Goal: Communication & Community: Answer question/provide support

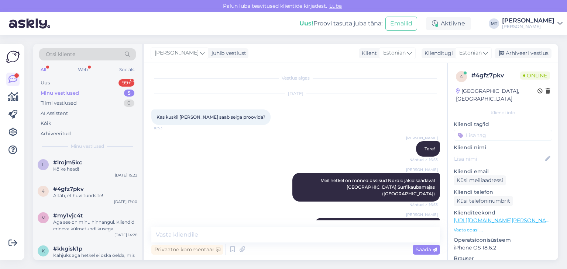
scroll to position [116, 0]
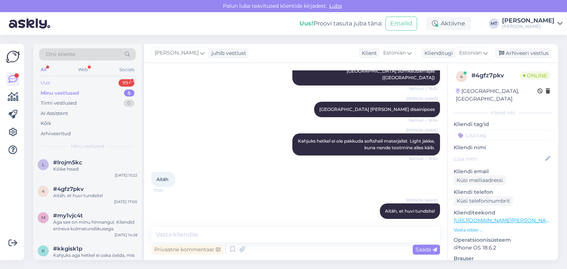
click at [45, 81] on div "Uus" at bounding box center [45, 82] width 9 height 7
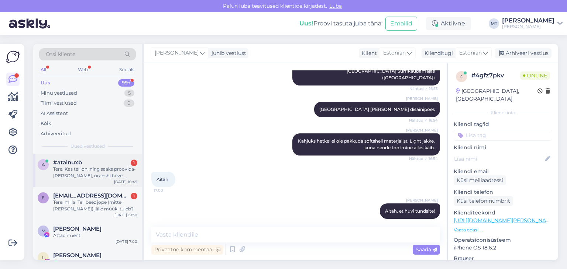
click at [84, 166] on div "Tere. Kas teil on, ning saaks proovida-[PERSON_NAME], oranshi talve jopet?" at bounding box center [95, 172] width 84 height 13
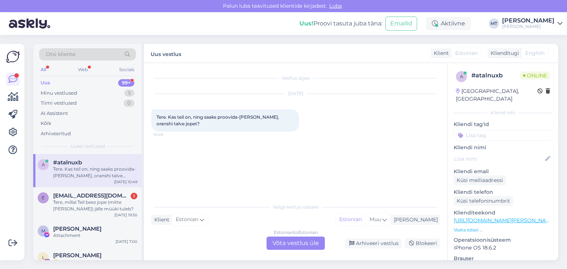
click at [304, 245] on div "Estonian to Estonian Võta vestlus üle" at bounding box center [295, 243] width 58 height 13
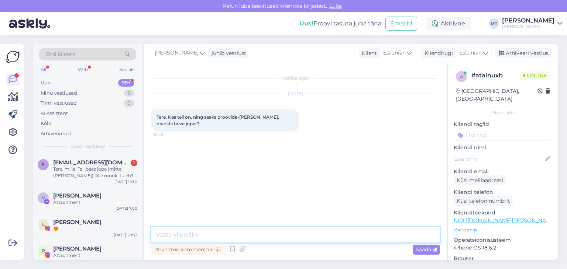
click at [287, 236] on textarea at bounding box center [295, 234] width 288 height 15
click at [271, 235] on textarea "Tere! Aitäh, et kirjutasite. Mis suurus Teuid huvitab?" at bounding box center [295, 234] width 288 height 15
type textarea "Tere! Aitäh, et kirjutasite. Mis suurus Teid huvitab?"
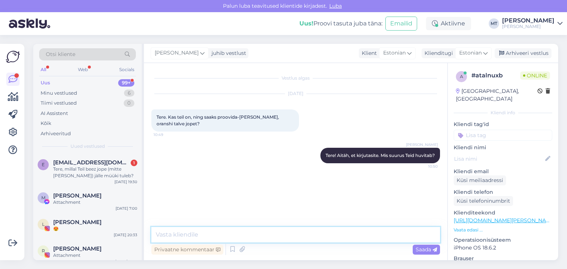
click at [266, 235] on textarea at bounding box center [295, 234] width 288 height 15
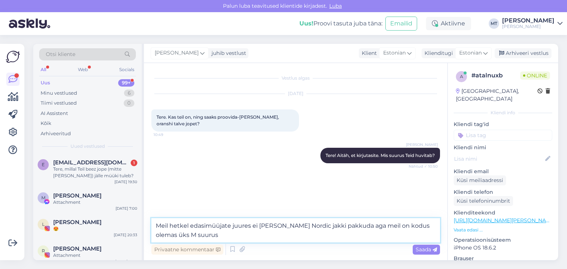
type textarea "Meil hetkel edasimüüjate juures ei [PERSON_NAME] Nordic jakki pakkuda aga meil …"
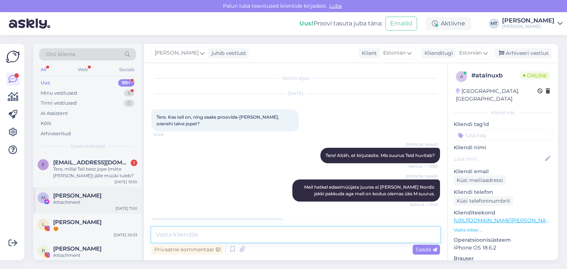
scroll to position [21, 0]
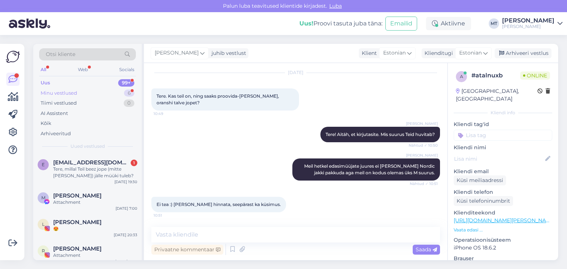
click at [74, 92] on div "Minu vestlused" at bounding box center [59, 93] width 37 height 7
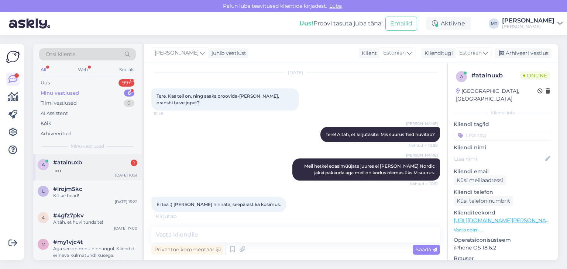
click at [62, 168] on div at bounding box center [95, 169] width 84 height 7
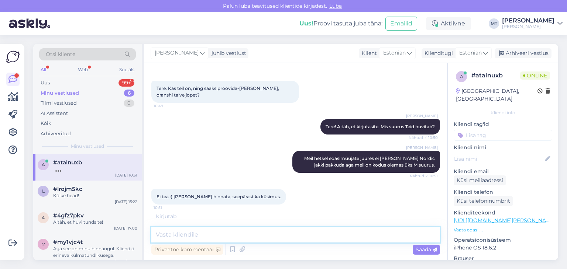
click at [183, 235] on textarea at bounding box center [295, 234] width 288 height 15
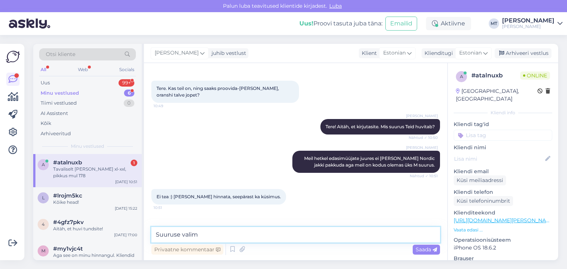
scroll to position [53, 0]
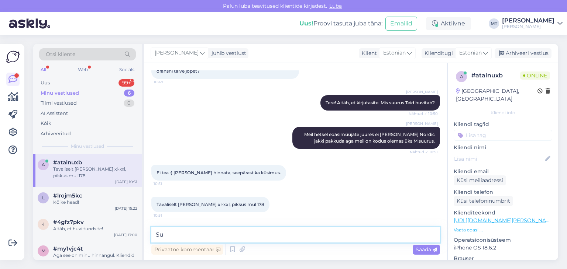
type textarea "S"
type textarea "Väga tore, siis M suurus võiks Teile sobida [PERSON_NAME]."
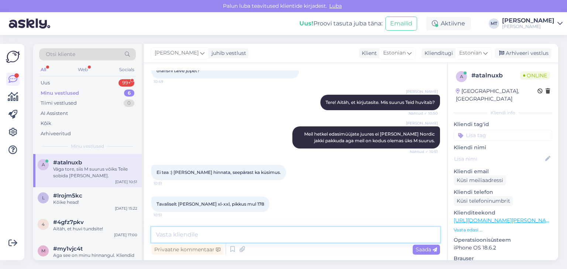
scroll to position [84, 0]
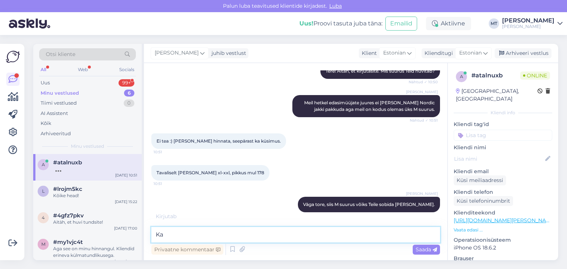
type textarea "K"
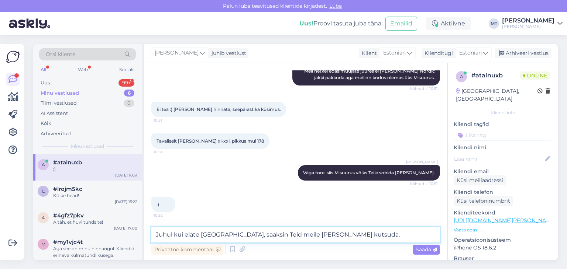
type textarea "Juhul kui elate [GEOGRAPHIC_DATA], saaksin Teid meile [PERSON_NAME] kutsuda."
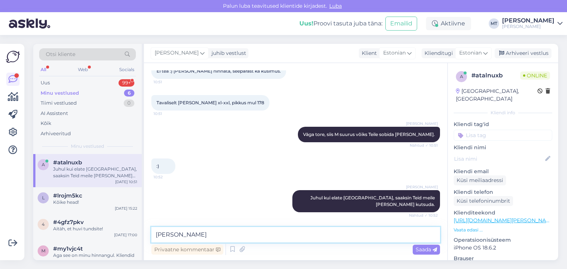
scroll to position [186, 0]
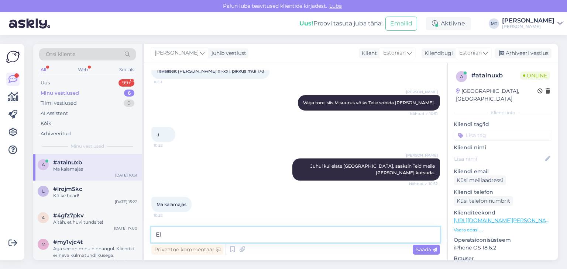
type textarea "E"
type textarea "Suurepärane, meie kodukontor samuti [GEOGRAPHIC_DATA]."
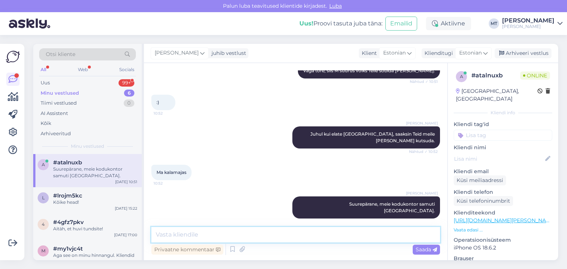
click at [266, 239] on textarea at bounding box center [295, 234] width 288 height 15
type textarea "Tööstuse 43-72 aadressil"
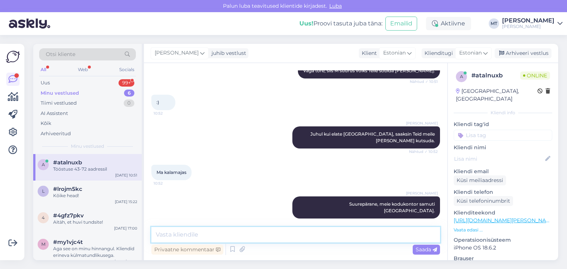
scroll to position [250, 0]
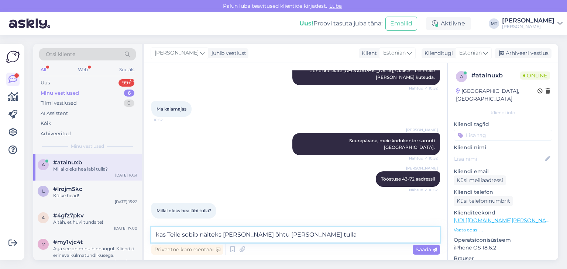
type textarea "kas Teile sobib näiteks [PERSON_NAME] õhtu [PERSON_NAME] tulla?"
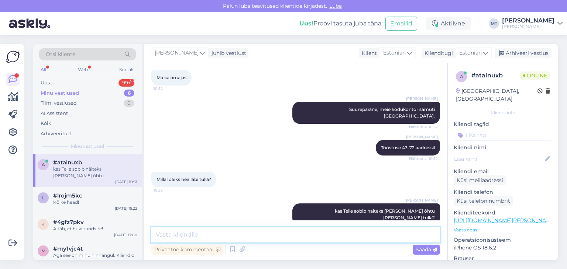
click at [174, 236] on textarea at bounding box center [295, 234] width 288 height 15
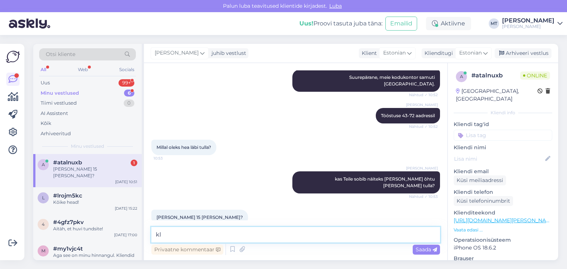
type textarea "k"
type textarea "sobib hästi"
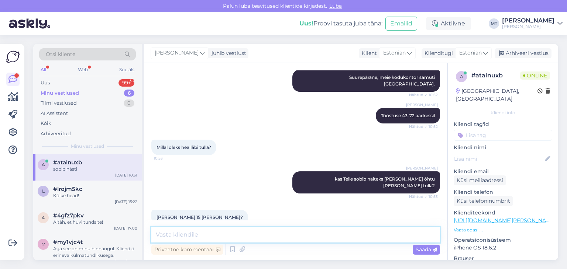
scroll to position [377, 0]
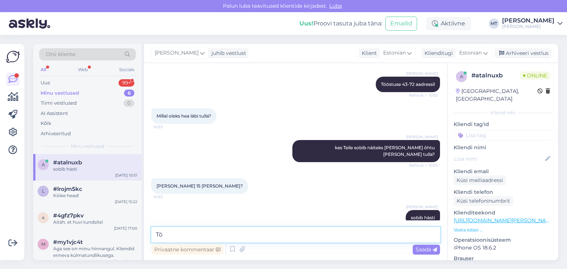
type textarea "T"
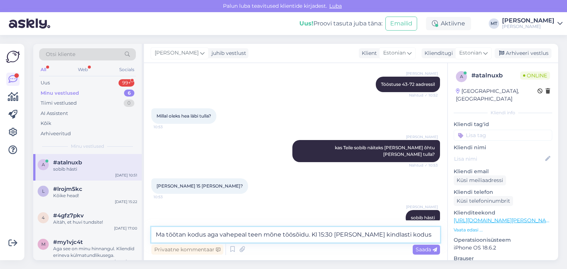
type textarea "Ma töötan kodus aga vahepeal teen mõne töösõidu. Kl 15:30 [PERSON_NAME] kindlas…"
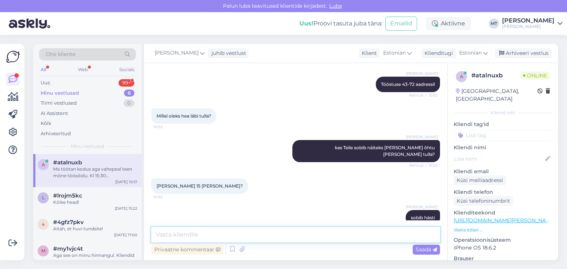
scroll to position [415, 0]
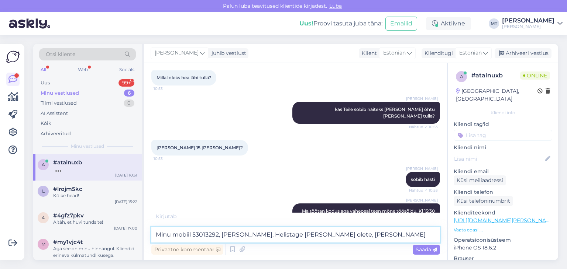
type textarea "Minu mobiil 53013292, [PERSON_NAME]. Helistage [PERSON_NAME] olete, [PERSON_NAM…"
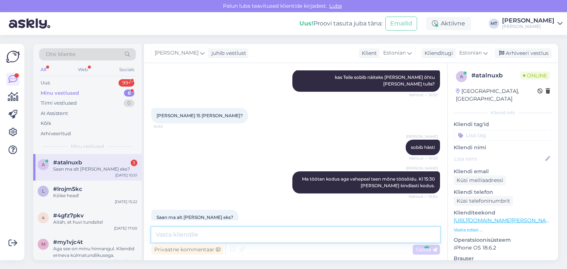
scroll to position [485, 0]
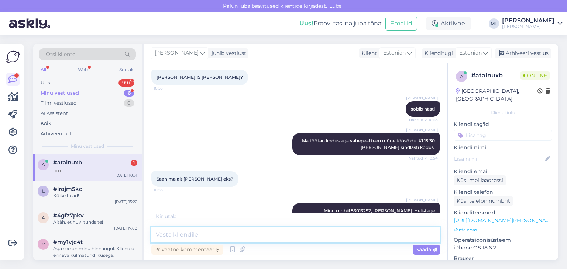
click at [173, 231] on textarea at bounding box center [295, 234] width 288 height 15
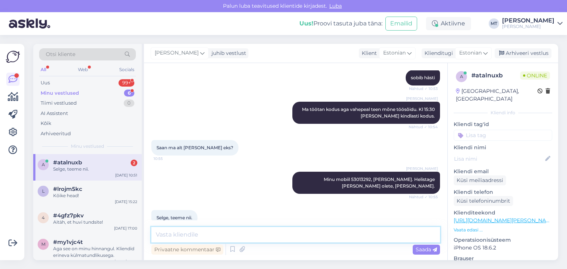
click at [170, 236] on textarea at bounding box center [295, 234] width 288 height 15
type textarea "Kohtumiseni!"
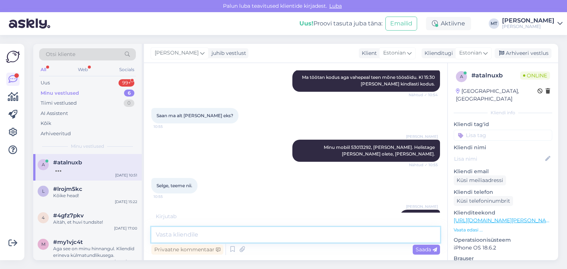
scroll to position [580, 0]
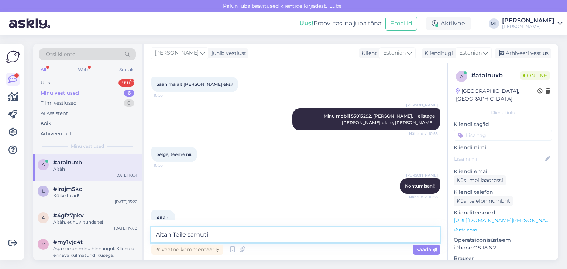
type textarea "Aitäh Teile samuti!"
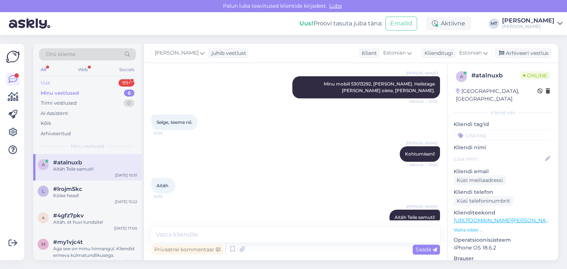
click at [77, 82] on div "Uus 99+" at bounding box center [87, 83] width 97 height 10
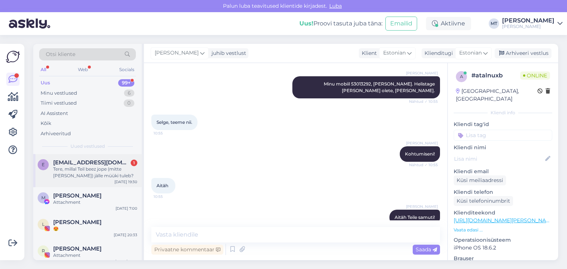
click at [69, 177] on div "Tere, millal Teil beez jope (mitte [PERSON_NAME]) jälle müüki tuleb?" at bounding box center [95, 172] width 84 height 13
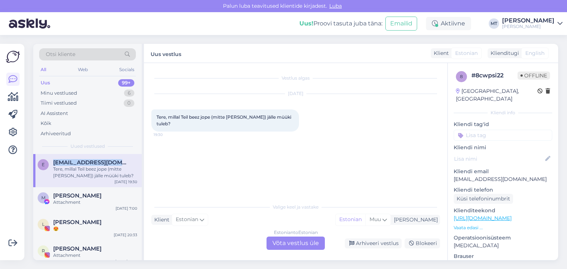
drag, startPoint x: 112, startPoint y: 160, endPoint x: 52, endPoint y: 160, distance: 60.9
click at [52, 160] on div "e [EMAIL_ADDRESS][DOMAIN_NAME] Tere, millal Teil beez jope (mitte [PERSON_NAME]…" at bounding box center [88, 169] width 100 height 20
copy span "[EMAIL_ADDRESS][DOMAIN_NAME]"
